Goal: Use online tool/utility: Utilize a website feature to perform a specific function

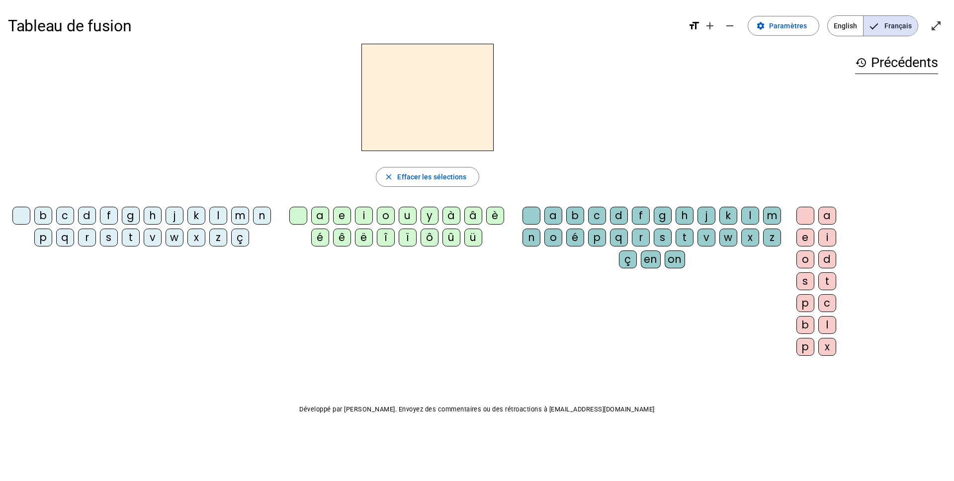
click at [213, 215] on div "l" at bounding box center [218, 216] width 18 height 18
click at [342, 215] on div "e" at bounding box center [342, 216] width 18 height 18
click at [407, 219] on div "u" at bounding box center [408, 216] width 18 height 18
click at [133, 239] on div "t" at bounding box center [131, 238] width 18 height 18
click at [88, 214] on div "d" at bounding box center [87, 216] width 18 height 18
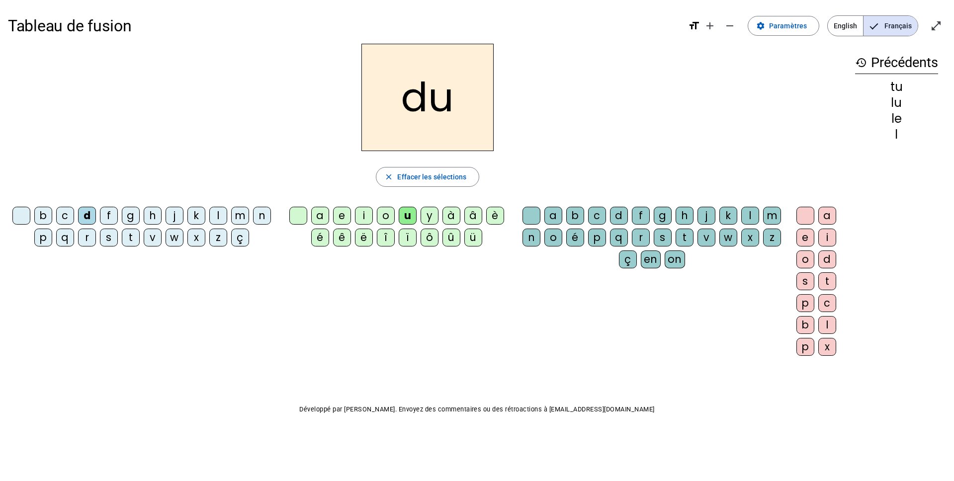
click at [345, 215] on div "e" at bounding box center [342, 216] width 18 height 18
click at [128, 235] on div "t" at bounding box center [131, 238] width 18 height 18
click at [314, 218] on div "a" at bounding box center [320, 216] width 18 height 18
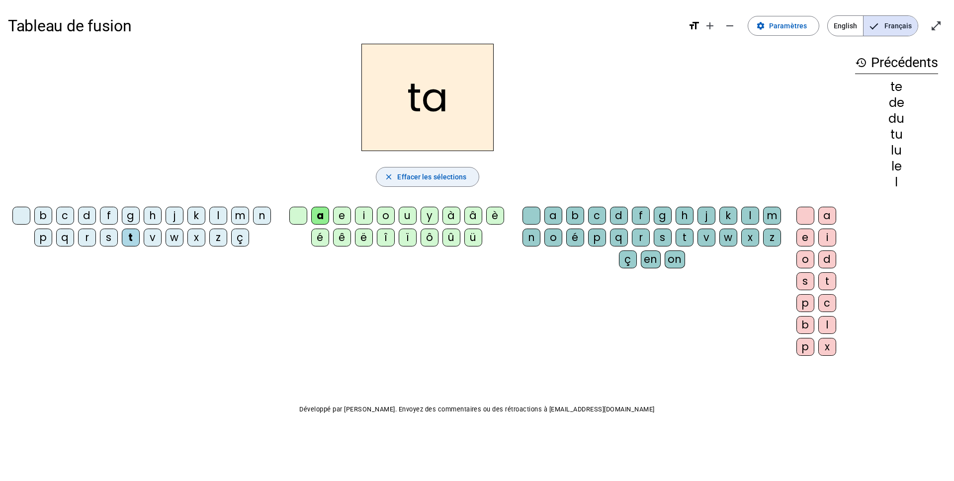
click at [382, 175] on span "button" at bounding box center [427, 177] width 102 height 24
click at [859, 23] on span "English" at bounding box center [845, 26] width 35 height 20
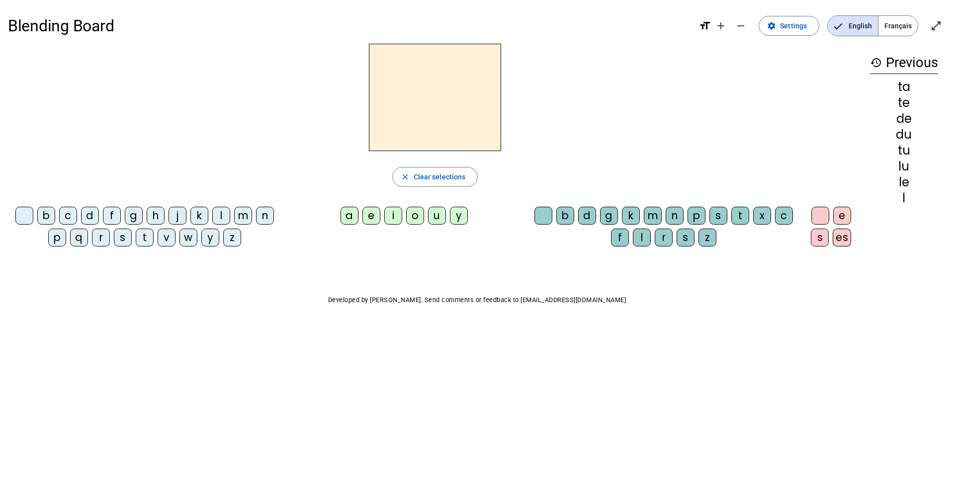
click at [903, 25] on span "Français" at bounding box center [898, 26] width 39 height 20
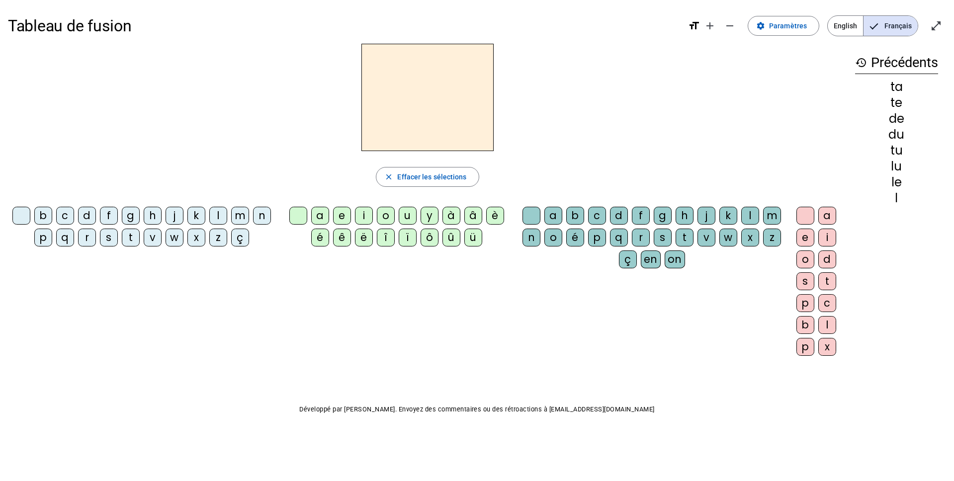
drag, startPoint x: 922, startPoint y: 131, endPoint x: 856, endPoint y: 89, distance: 78.6
click at [872, 104] on div "ta te de du tu lu le l" at bounding box center [896, 142] width 83 height 123
click at [785, 27] on span "Paramètres" at bounding box center [788, 26] width 38 height 12
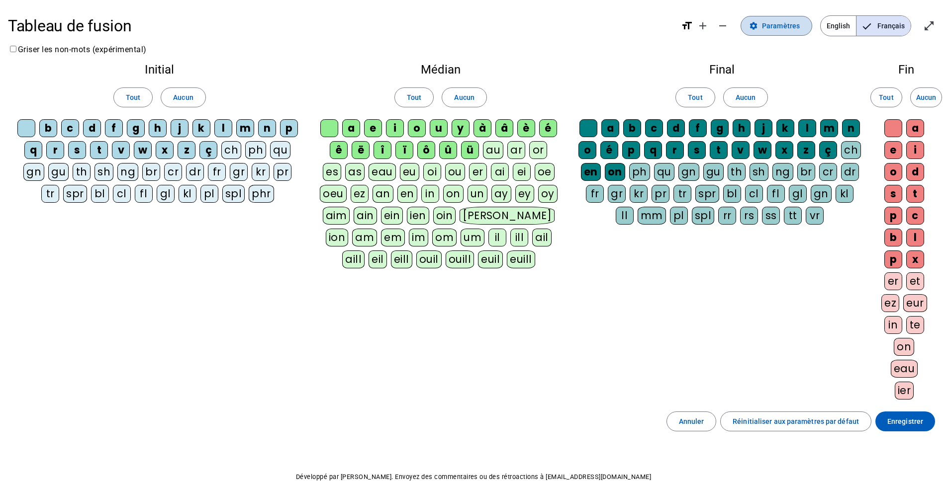
click at [783, 26] on span "Paramètres" at bounding box center [781, 26] width 38 height 12
click at [774, 29] on span "Paramètres" at bounding box center [781, 26] width 38 height 12
click at [830, 24] on span "English" at bounding box center [837, 26] width 35 height 20
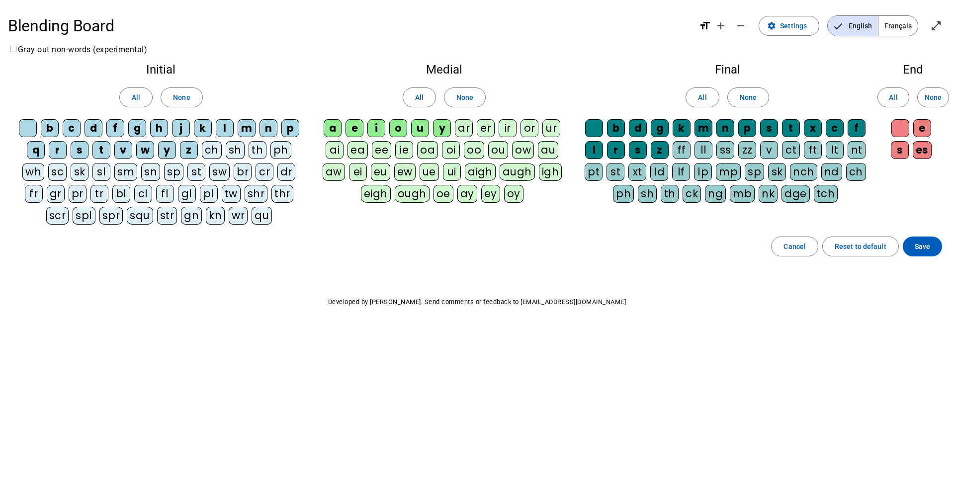
click at [876, 24] on span "English" at bounding box center [853, 26] width 50 height 20
click at [894, 28] on span "Français" at bounding box center [898, 26] width 39 height 20
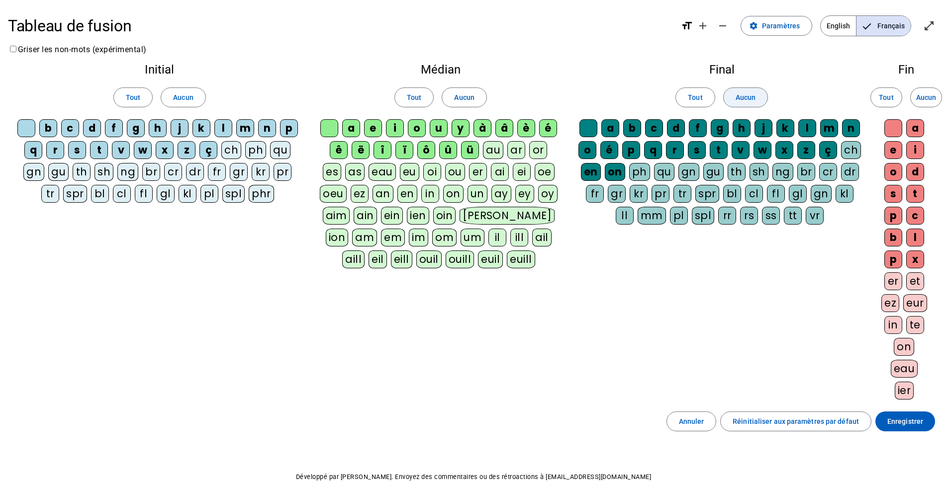
click at [759, 101] on span at bounding box center [745, 98] width 44 height 24
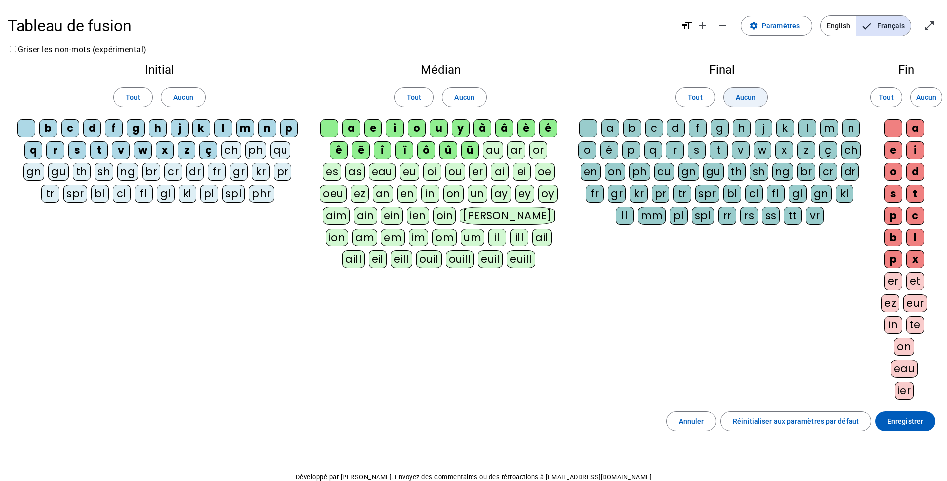
click at [759, 101] on span at bounding box center [745, 98] width 44 height 24
click at [723, 100] on span at bounding box center [745, 98] width 44 height 24
click at [680, 97] on span at bounding box center [695, 98] width 38 height 24
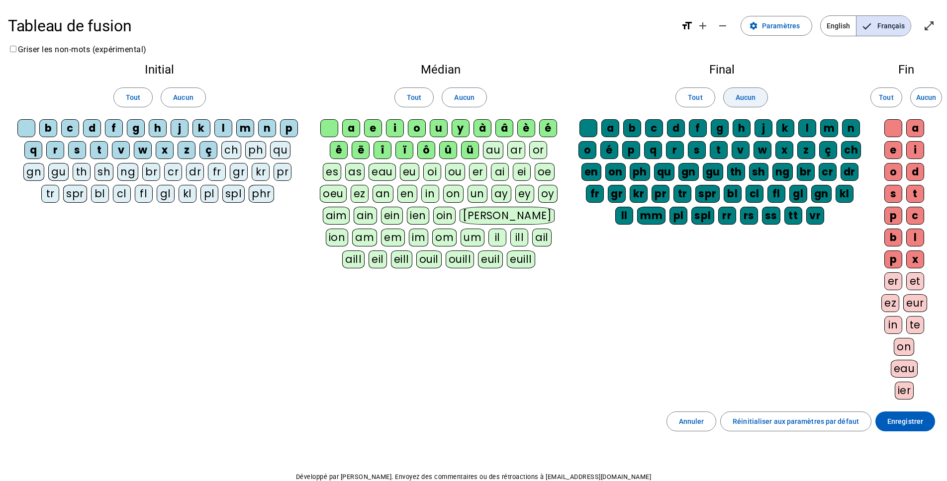
click at [746, 92] on span "Aucun" at bounding box center [745, 97] width 20 height 12
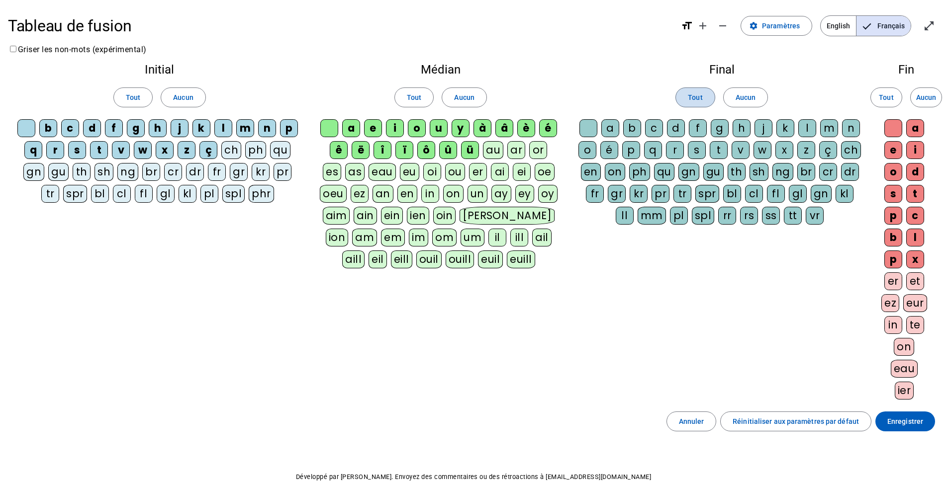
click at [706, 93] on span at bounding box center [695, 98] width 38 height 24
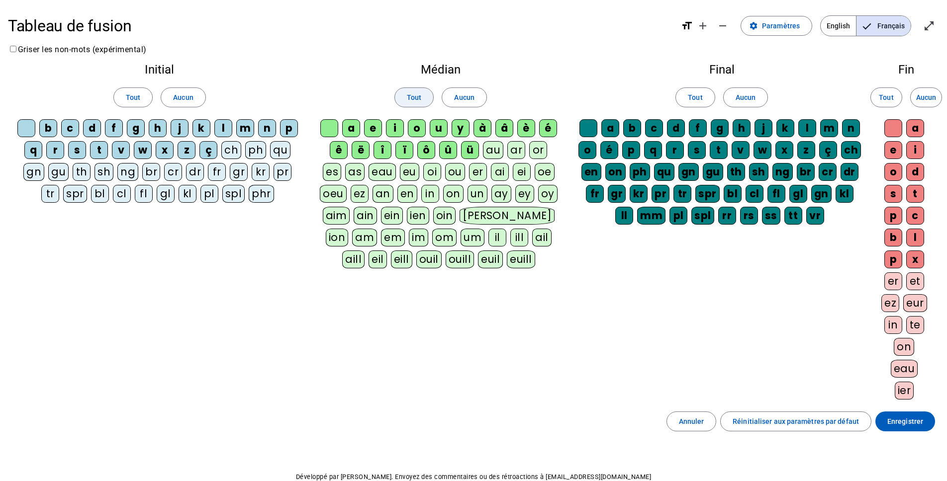
click at [432, 103] on span at bounding box center [414, 98] width 38 height 24
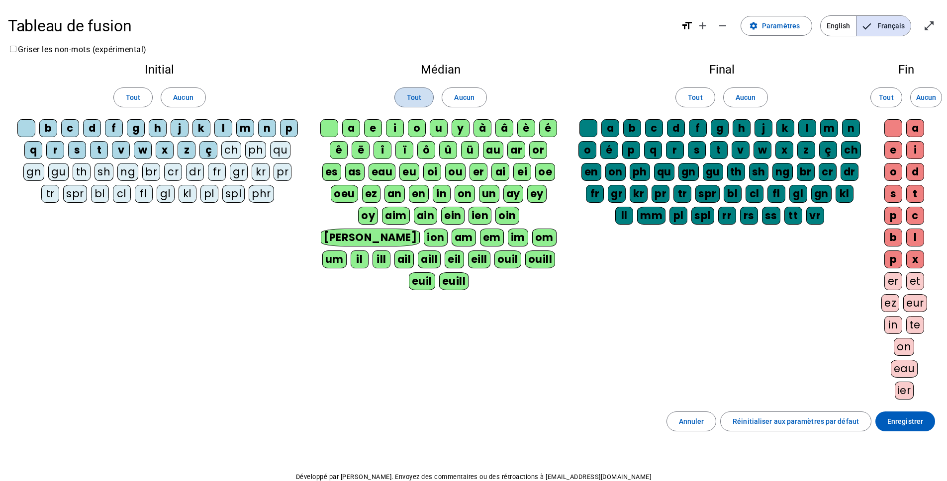
click at [429, 102] on span at bounding box center [414, 98] width 38 height 24
click at [466, 95] on span "Aucun" at bounding box center [464, 97] width 20 height 12
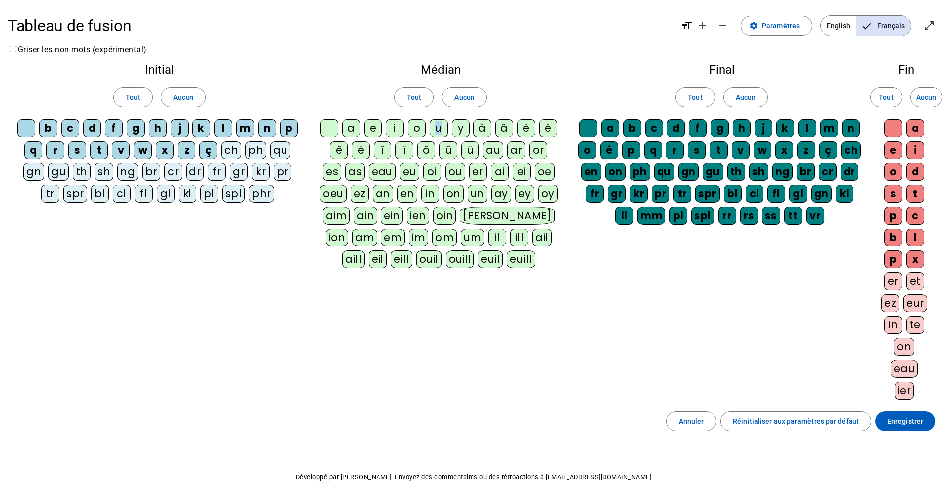
click at [439, 131] on div "u" at bounding box center [439, 128] width 18 height 18
click at [436, 129] on div "u" at bounding box center [439, 128] width 18 height 18
click at [169, 98] on span at bounding box center [183, 98] width 44 height 24
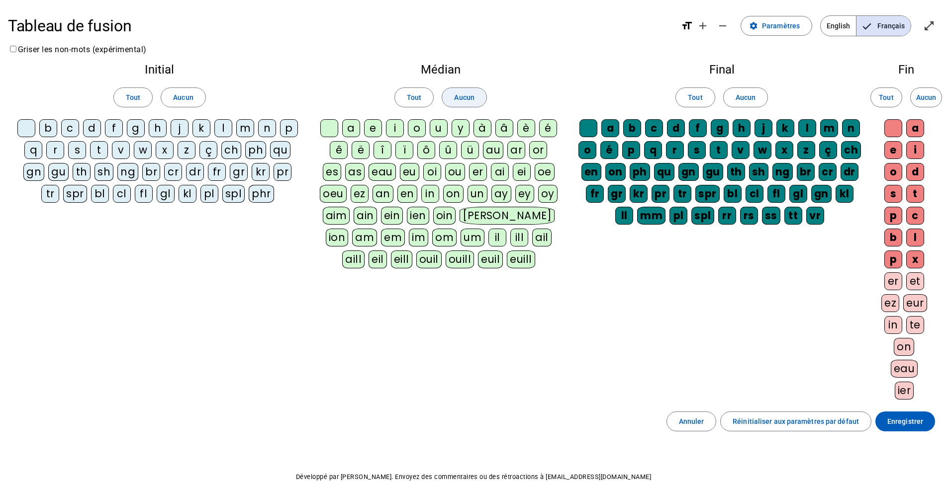
click at [459, 100] on span "Aucun" at bounding box center [464, 97] width 20 height 12
drag, startPoint x: 735, startPoint y: 106, endPoint x: 749, endPoint y: 104, distance: 14.6
click at [735, 106] on span at bounding box center [745, 98] width 44 height 24
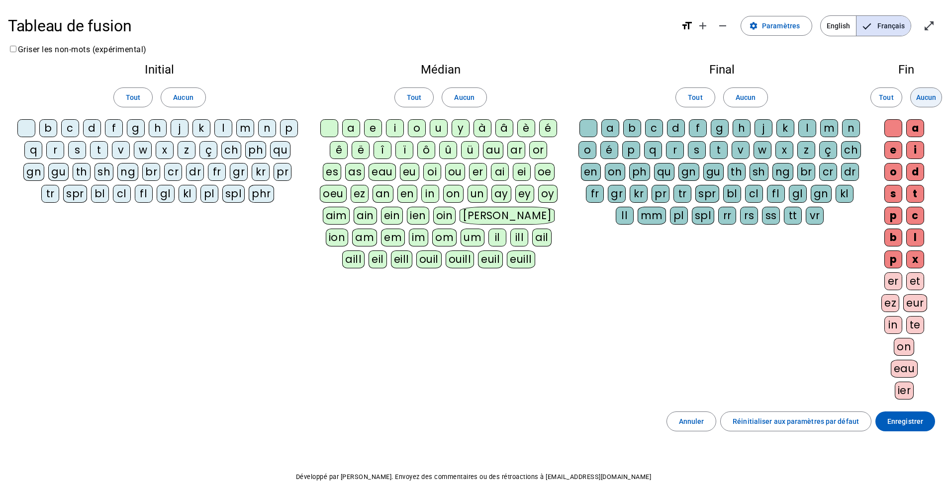
click at [918, 96] on span "Aucun" at bounding box center [926, 97] width 20 height 12
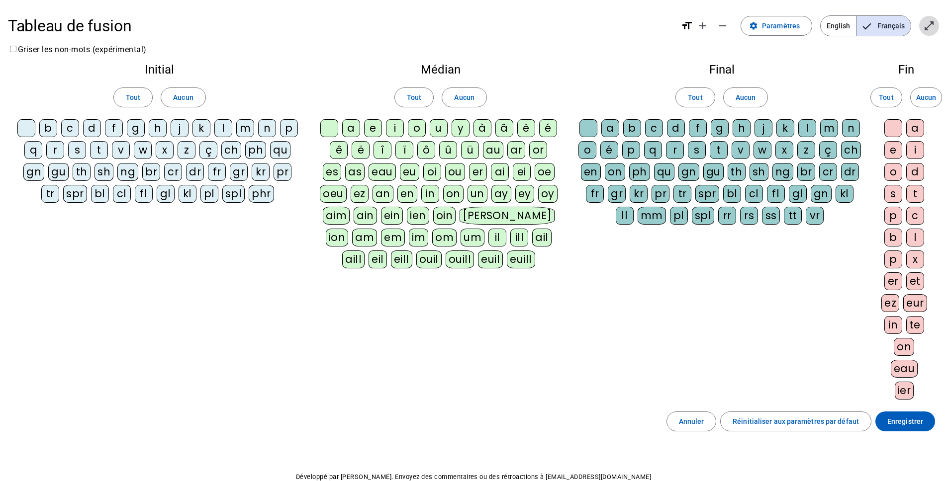
click at [927, 26] on mat-icon "open_in_full" at bounding box center [929, 26] width 12 height 12
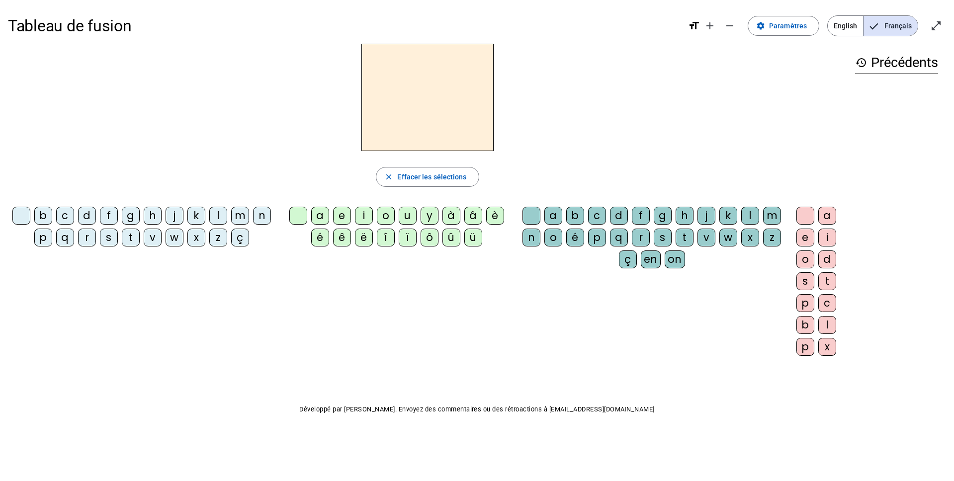
click at [889, 31] on span "Français" at bounding box center [891, 26] width 54 height 20
